Goal: Complete application form

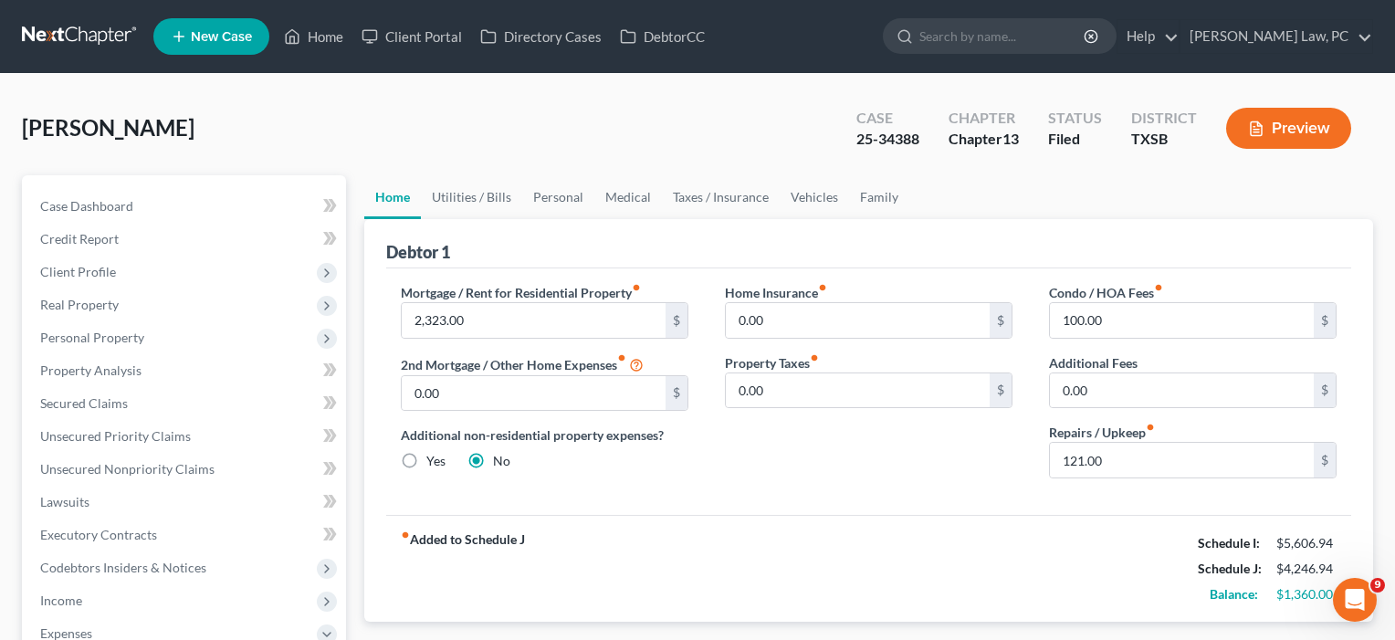
click at [316, 37] on link "Home" at bounding box center [314, 36] width 78 height 33
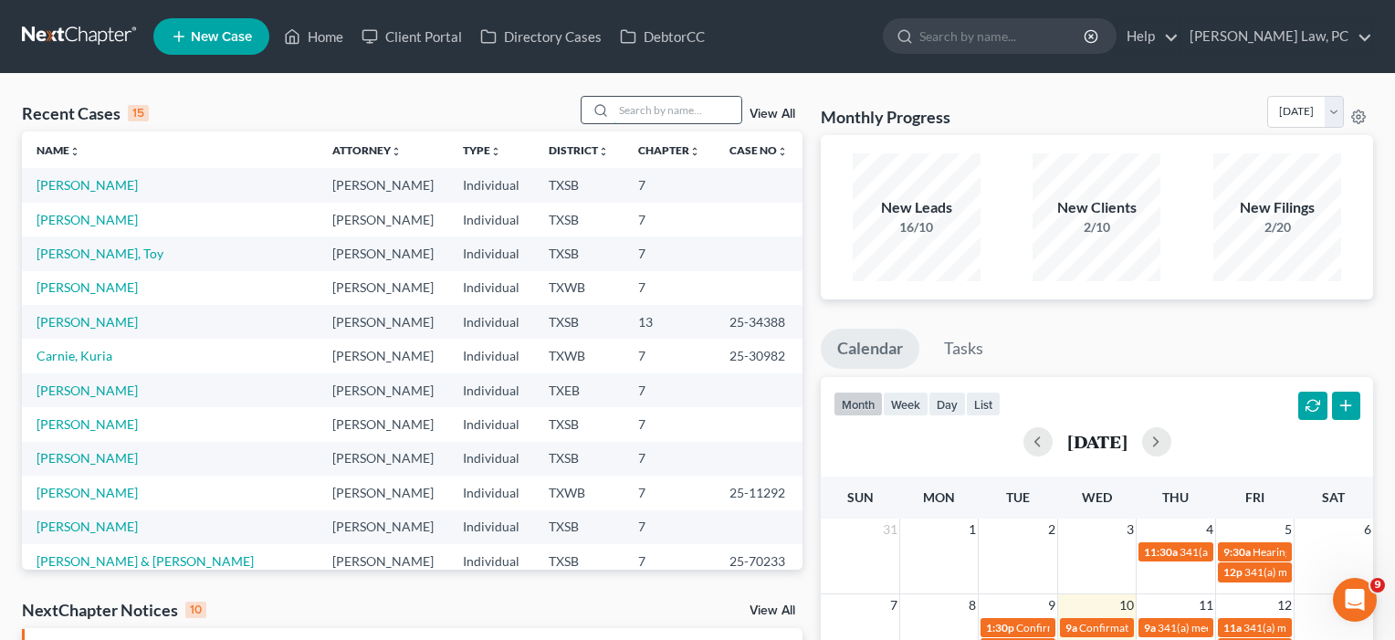
click at [640, 111] on input "search" at bounding box center [678, 110] width 128 height 26
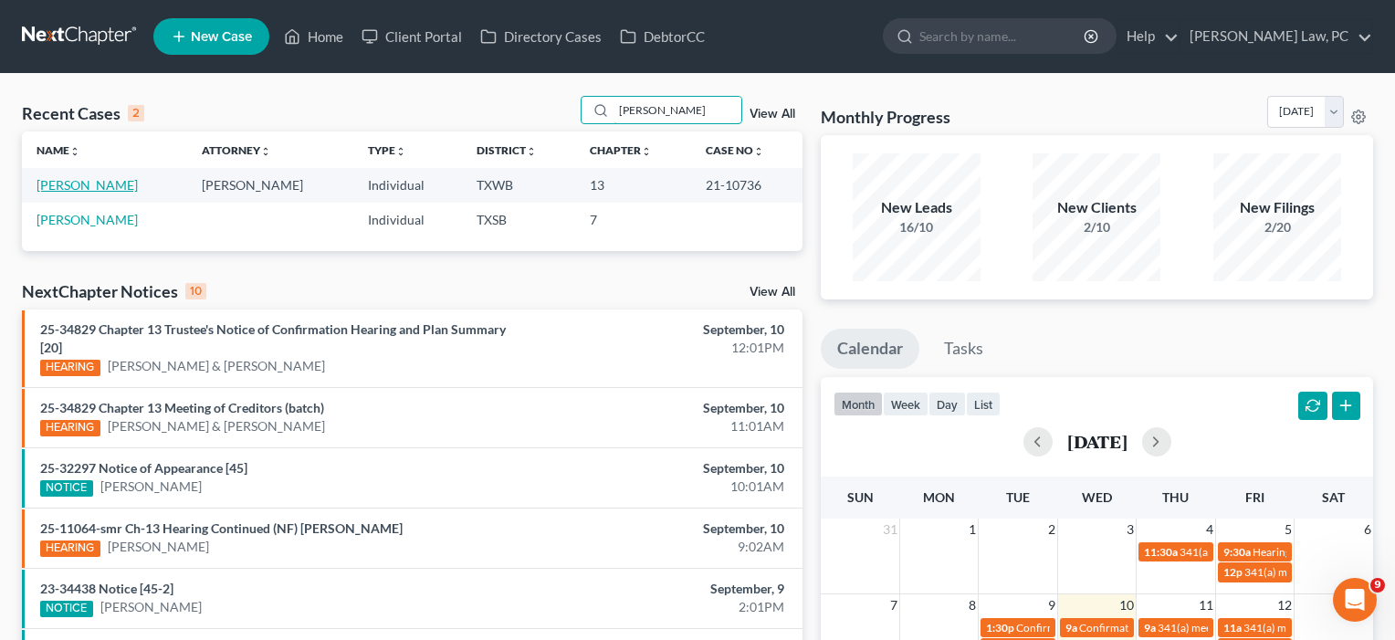
type input "[PERSON_NAME]"
click at [103, 184] on link "[PERSON_NAME]" at bounding box center [87, 185] width 101 height 16
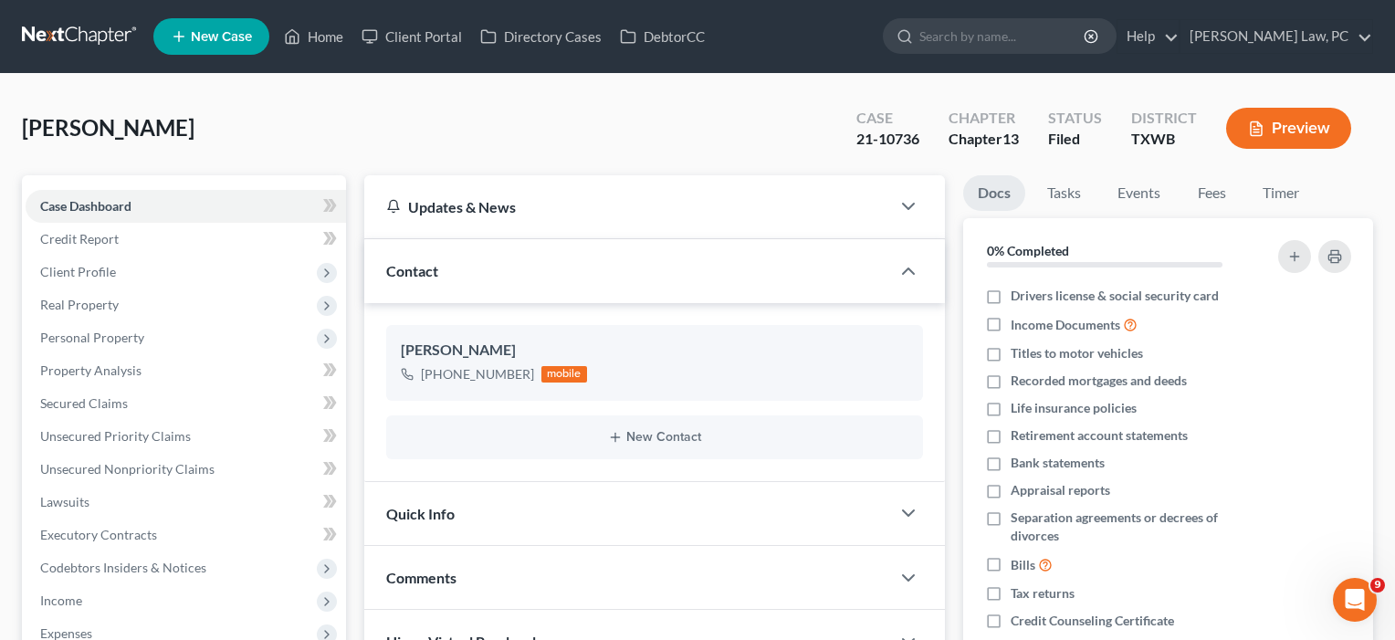
scroll to position [442, 0]
click at [85, 273] on span "Client Profile" at bounding box center [78, 272] width 76 height 16
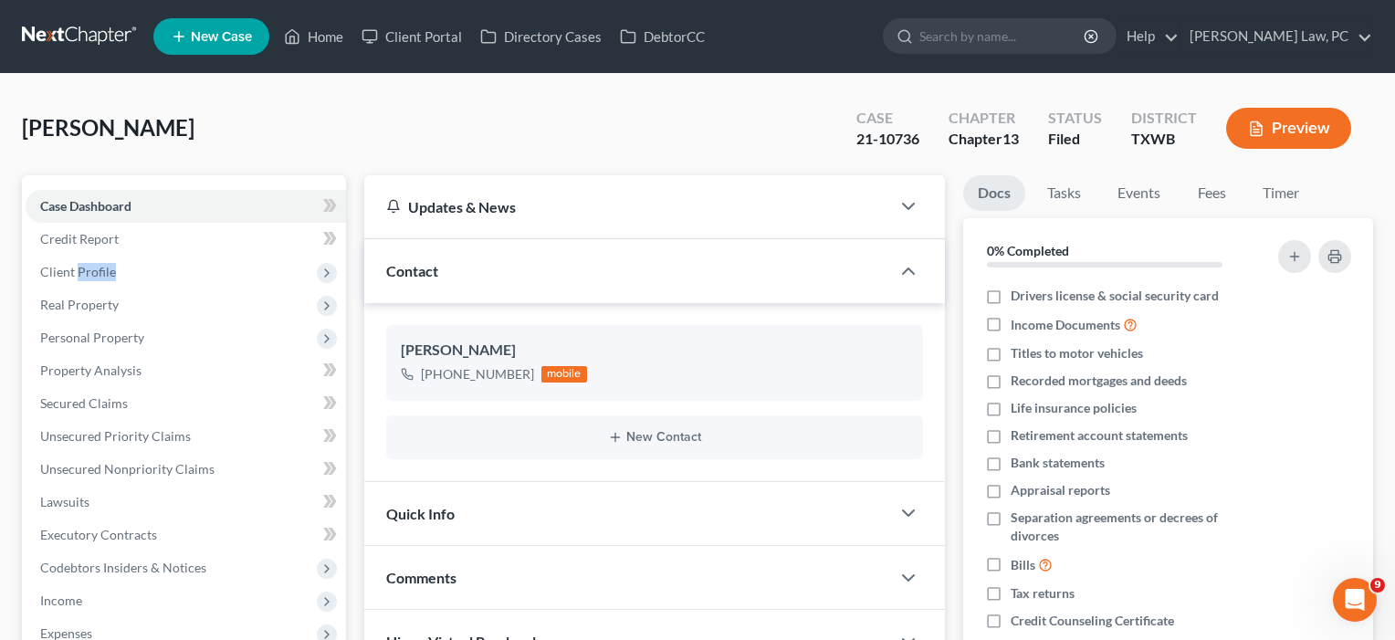
click at [85, 273] on span "Client Profile" at bounding box center [78, 272] width 76 height 16
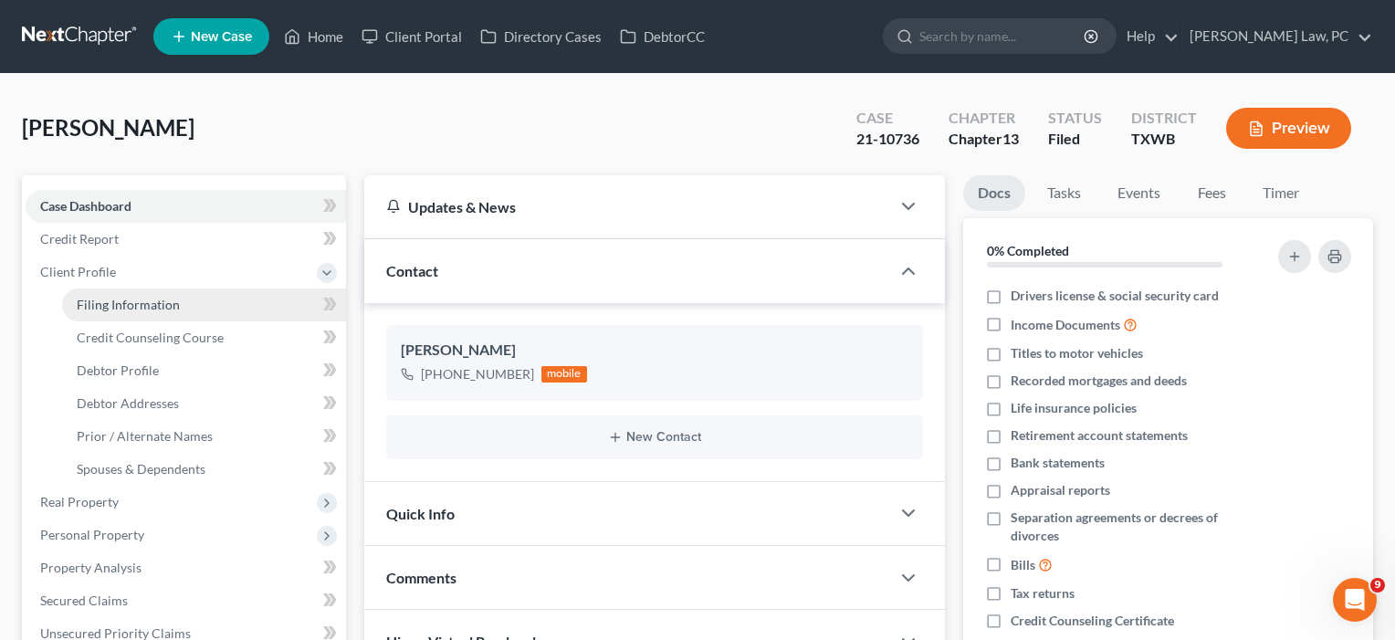
click at [109, 302] on span "Filing Information" at bounding box center [128, 305] width 103 height 16
select select "1"
select select "0"
select select "3"
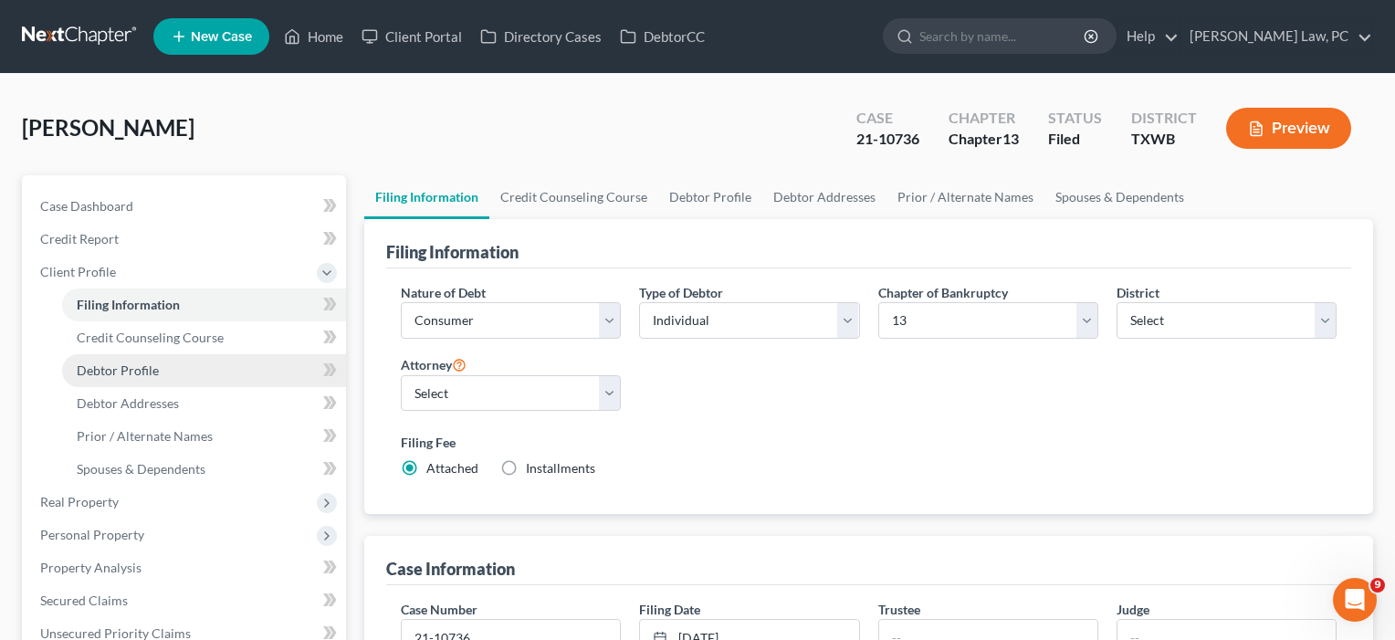
click at [119, 363] on span "Debtor Profile" at bounding box center [118, 370] width 82 height 16
select select "0"
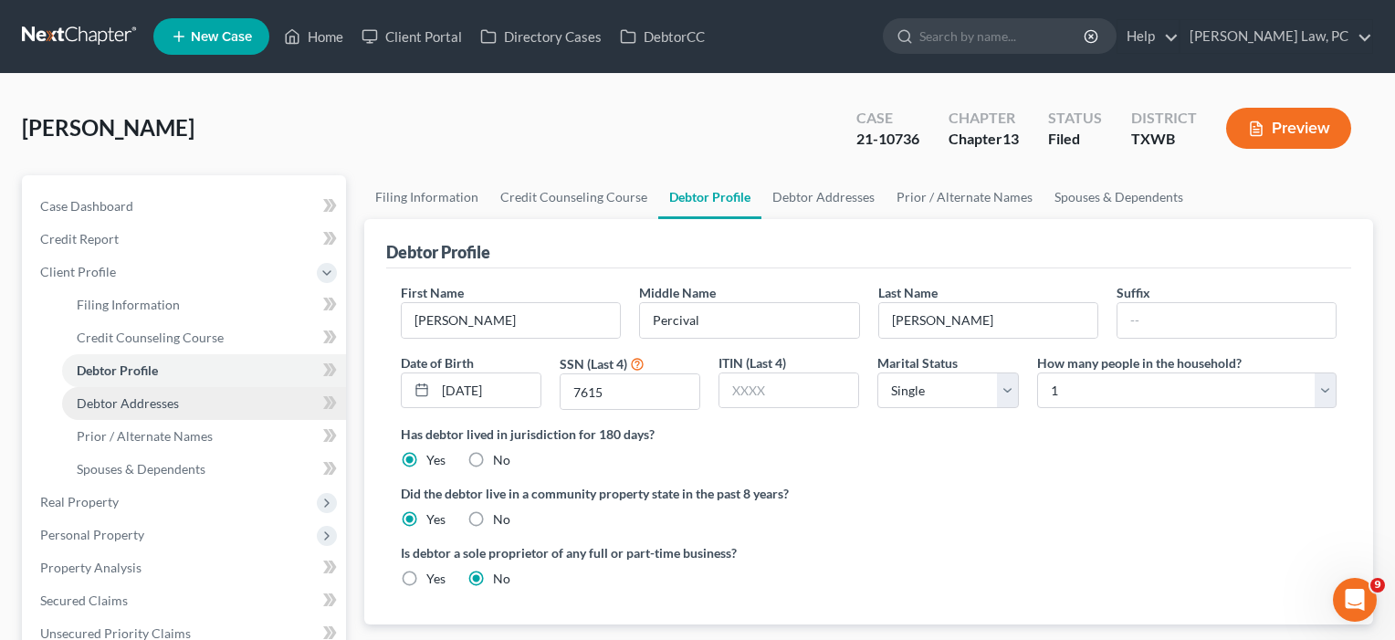
click at [118, 414] on link "Debtor Addresses" at bounding box center [204, 403] width 284 height 33
